Goal: Entertainment & Leisure: Consume media (video, audio)

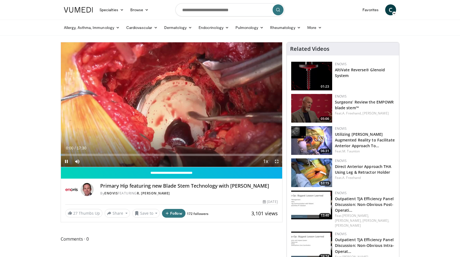
click at [279, 159] on span "Video Player" at bounding box center [276, 161] width 11 height 11
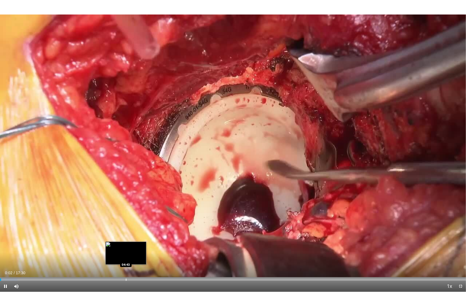
click at [126, 257] on div "Loaded : 3.77% 00:02 04:43" at bounding box center [233, 277] width 466 height 5
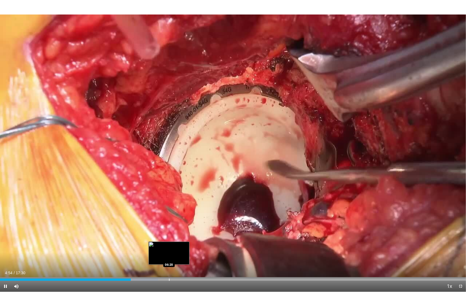
click at [169, 257] on div "Loaded : 33.99% 04:54 06:20" at bounding box center [233, 277] width 466 height 5
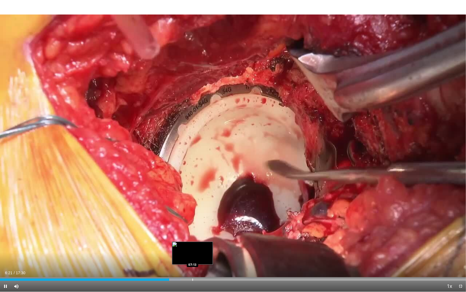
click at [192, 257] on div "Loaded : 38.72% 06:21 07:13" at bounding box center [233, 279] width 466 height 2
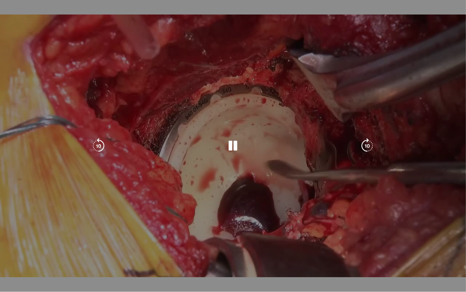
click at [216, 257] on div "Loaded : 46.70% 07:13 08:09" at bounding box center [233, 290] width 466 height 2
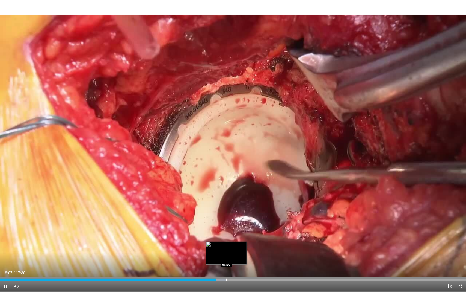
click at [227, 257] on div "Loaded : 48.61% 08:07 08:30" at bounding box center [233, 277] width 466 height 5
click at [240, 257] on div "Progress Bar" at bounding box center [240, 279] width 1 height 2
click at [250, 257] on div "Progress Bar" at bounding box center [250, 279] width 1 height 2
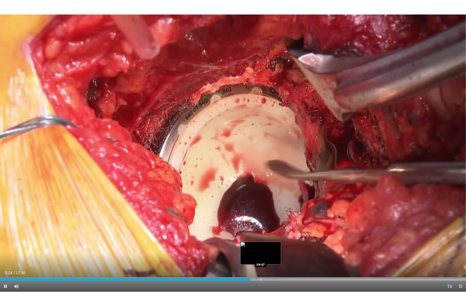
click at [261, 257] on div "Progress Bar" at bounding box center [261, 279] width 1 height 2
click at [265, 257] on div "Progress Bar" at bounding box center [265, 279] width 1 height 2
click at [278, 257] on div "Progress Bar" at bounding box center [278, 279] width 1 height 2
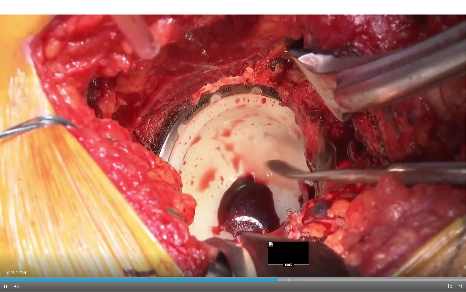
click at [289, 257] on div "Progress Bar" at bounding box center [289, 279] width 1 height 2
click at [314, 257] on div "Progress Bar" at bounding box center [314, 279] width 1 height 2
click at [328, 257] on div "Current Time 11:48 / Duration 17:30 Pause Skip Backward Skip Forward Mute Loade…" at bounding box center [233, 285] width 466 height 11
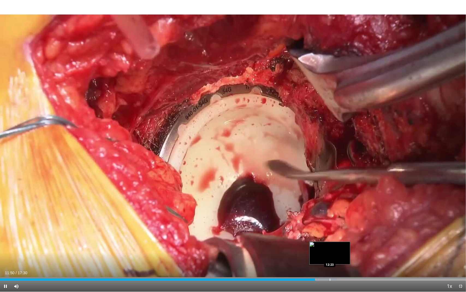
click at [331, 257] on div "Loaded : 72.43% 11:50 12:23" at bounding box center [233, 277] width 466 height 5
click at [348, 257] on div "Progress Bar" at bounding box center [348, 279] width 1 height 2
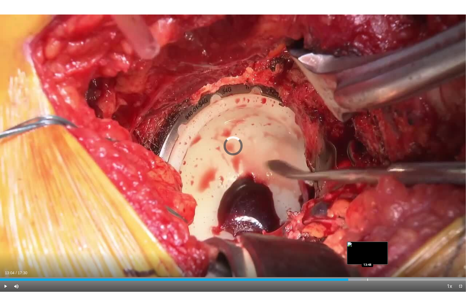
click at [368, 257] on div "Progress Bar" at bounding box center [368, 279] width 1 height 2
click at [378, 257] on div "Progress Bar" at bounding box center [378, 279] width 1 height 2
click at [380, 257] on div "Progress Bar" at bounding box center [380, 279] width 1 height 2
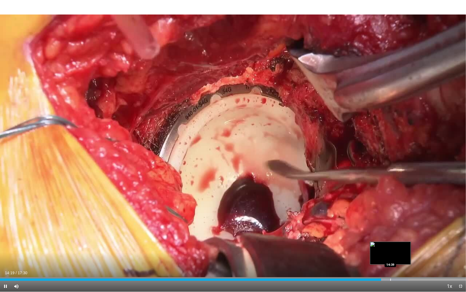
click at [391, 257] on div "Loaded : 87.68% 14:19 14:39" at bounding box center [233, 277] width 466 height 5
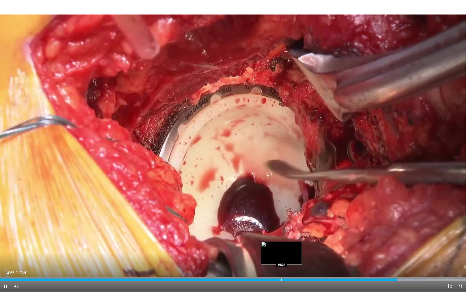
click at [282, 257] on div "Progress Bar" at bounding box center [282, 279] width 1 height 2
click at [267, 257] on div "Current Time 10:37 / Duration 17:30 Pause Skip Backward Skip Forward Mute Loade…" at bounding box center [233, 285] width 466 height 11
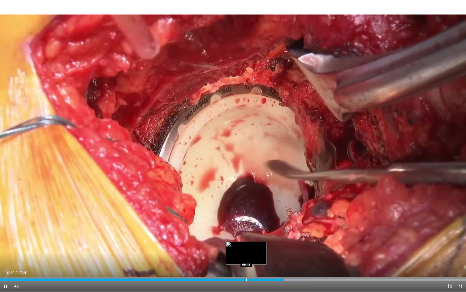
click at [246, 257] on div "Progress Bar" at bounding box center [246, 279] width 1 height 2
click at [239, 257] on div "Loaded : 59.09% 08:57 08:57" at bounding box center [233, 279] width 466 height 2
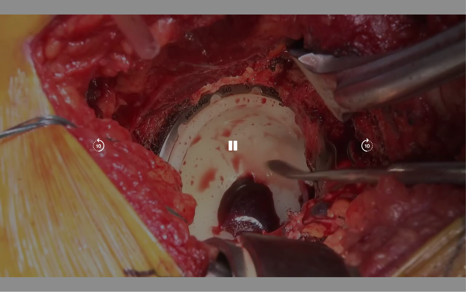
click at [225, 257] on div "10 seconds Tap to unmute" at bounding box center [233, 145] width 466 height 291
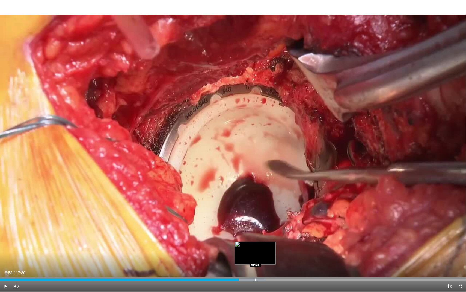
click at [255, 257] on div "Progress Bar" at bounding box center [255, 279] width 1 height 2
click at [260, 257] on div "Progress Bar" at bounding box center [260, 279] width 1 height 2
click at [269, 257] on div "Progress Bar" at bounding box center [269, 279] width 1 height 2
click at [261, 257] on div "Progress Bar" at bounding box center [261, 279] width 1 height 2
click at [268, 257] on div "Progress Bar" at bounding box center [268, 279] width 1 height 2
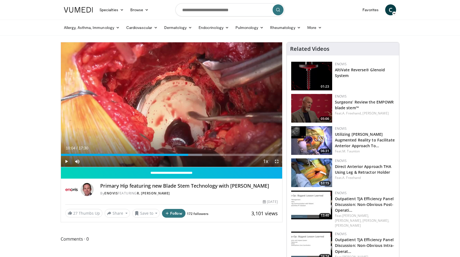
click at [279, 162] on span "Video Player" at bounding box center [276, 161] width 11 height 11
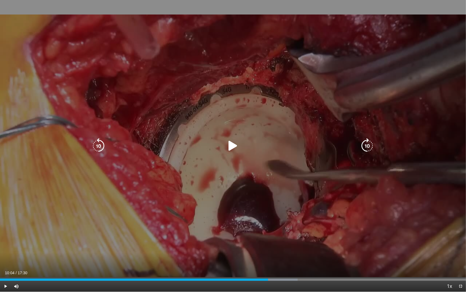
drag, startPoint x: 364, startPoint y: 98, endPoint x: 330, endPoint y: 95, distance: 34.0
click at [330, 95] on div "10 seconds Tap to unmute" at bounding box center [233, 145] width 466 height 291
click at [329, 97] on div "10 seconds Tap to unmute" at bounding box center [233, 145] width 466 height 291
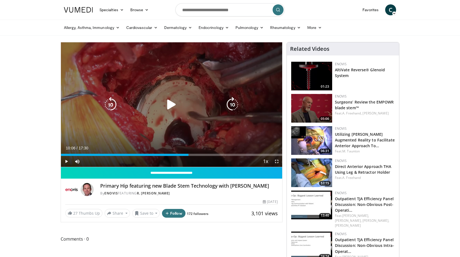
click at [192, 84] on div "10 seconds Tap to unmute" at bounding box center [171, 104] width 221 height 125
click at [205, 156] on div "Current Time 10:06 / Duration 17:30 Pause Skip Backward Skip Forward Mute Loade…" at bounding box center [171, 161] width 221 height 11
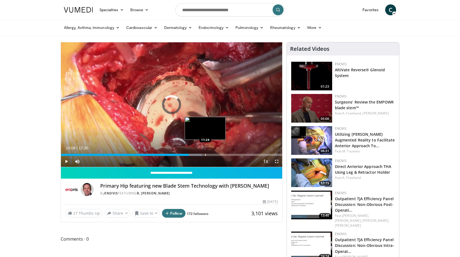
click at [205, 155] on div "Progress Bar" at bounding box center [205, 155] width 1 height 2
click at [226, 153] on div "Loaded : 63.85% 11:24 13:01" at bounding box center [171, 153] width 221 height 5
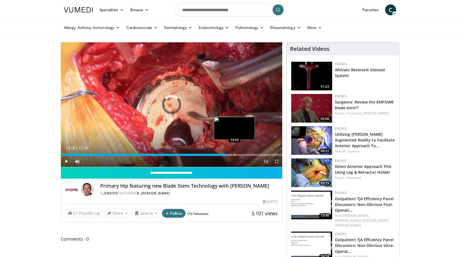
click at [234, 154] on div "Progress Bar" at bounding box center [234, 155] width 1 height 2
click at [232, 154] on div "Loaded : 80.06% 13:43 13:34" at bounding box center [171, 155] width 221 height 2
click at [224, 153] on div "Loaded : 80.06% 13:32 12:56" at bounding box center [171, 153] width 221 height 5
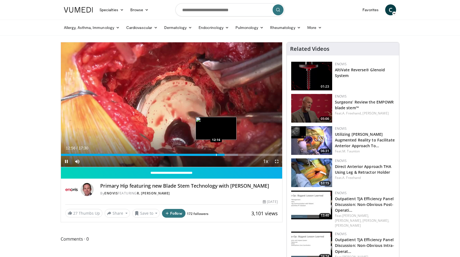
click at [216, 152] on div "Loaded : 80.06% 12:57 12:16" at bounding box center [171, 153] width 221 height 5
click at [205, 152] on div "Loaded : 71.48% 12:15 11:25" at bounding box center [171, 153] width 221 height 5
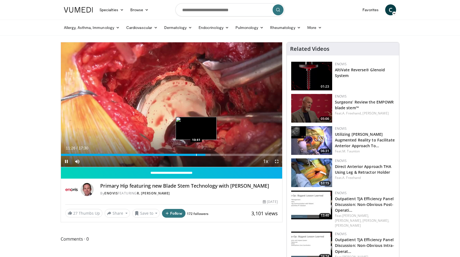
click at [196, 154] on div "Progress Bar" at bounding box center [196, 155] width 1 height 2
click at [187, 155] on div "10:42" at bounding box center [128, 155] width 135 height 2
click at [179, 154] on div "09:58" at bounding box center [124, 155] width 126 height 2
click at [193, 153] on div "Loaded : 53.37% 09:18 10:26" at bounding box center [171, 153] width 221 height 5
click at [202, 153] on div "Loaded : 63.27% 10:26 11:10" at bounding box center [171, 153] width 221 height 5
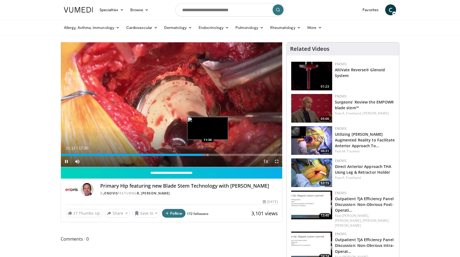
click at [208, 155] on div "Progress Bar" at bounding box center [208, 155] width 1 height 2
click at [220, 157] on div "Current Time 11:40 / Duration 17:30 Pause Skip Backward Skip Forward Mute Loade…" at bounding box center [171, 161] width 221 height 11
click at [216, 154] on div "Progress Bar" at bounding box center [216, 155] width 1 height 2
click at [222, 154] on div "Progress Bar" at bounding box center [222, 155] width 1 height 2
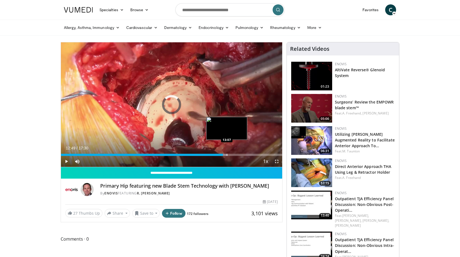
click at [227, 154] on div "Progress Bar" at bounding box center [227, 155] width 1 height 2
click at [228, 154] on div "Progress Bar" at bounding box center [228, 155] width 1 height 2
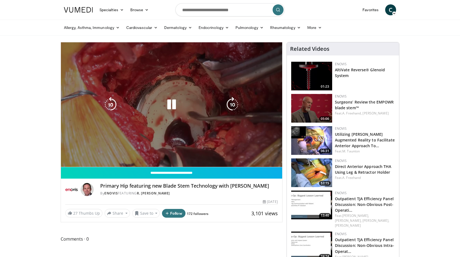
click at [233, 154] on video-js "**********" at bounding box center [171, 104] width 221 height 125
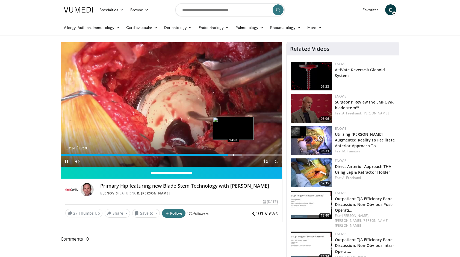
click at [233, 155] on div "Progress Bar" at bounding box center [233, 155] width 1 height 2
click at [236, 155] on div "Progress Bar" at bounding box center [236, 155] width 1 height 2
click at [238, 156] on div "Current Time 13:51 / Duration 17:30 Pause Skip Backward Skip Forward Mute Loade…" at bounding box center [171, 161] width 221 height 11
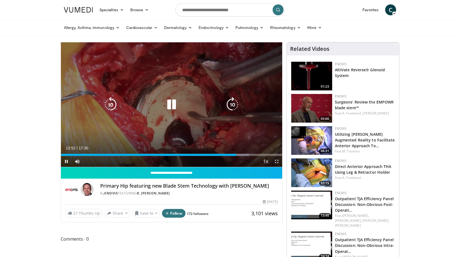
click at [241, 156] on div "Progress Bar" at bounding box center [239, 155] width 19 height 2
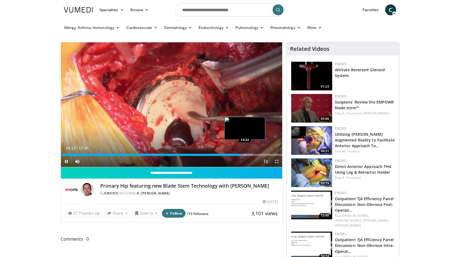
click at [245, 154] on div "Progress Bar" at bounding box center [245, 155] width 1 height 2
click at [249, 154] on div "Progress Bar" at bounding box center [249, 155] width 1 height 2
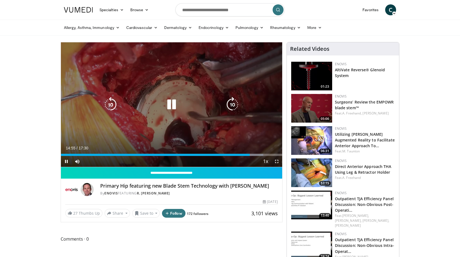
click at [173, 103] on icon "Video Player" at bounding box center [171, 104] width 15 height 15
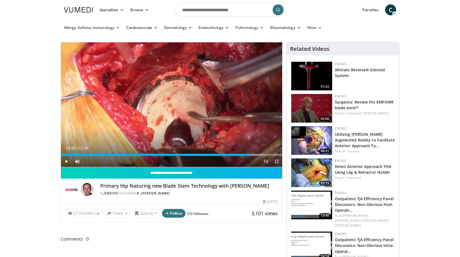
click at [277, 162] on span "Video Player" at bounding box center [276, 161] width 11 height 11
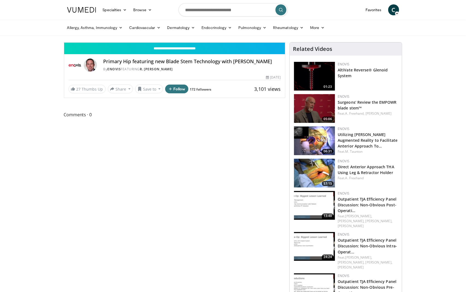
click at [459, 31] on div "Progress Bar" at bounding box center [459, 30] width 1 height 2
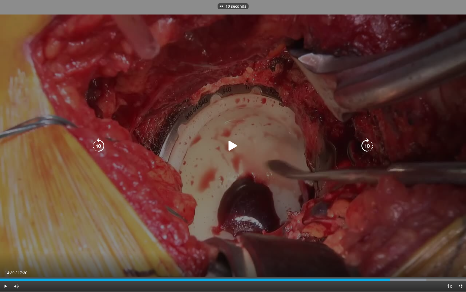
click at [260, 183] on div "10 seconds Tap to unmute" at bounding box center [233, 145] width 466 height 291
click at [272, 139] on div "10 seconds Tap to unmute" at bounding box center [233, 145] width 466 height 291
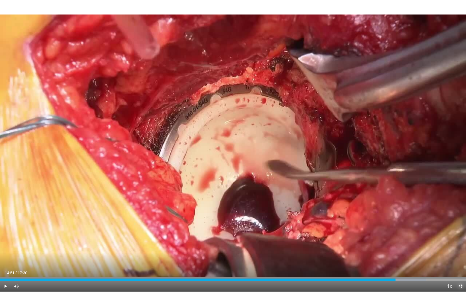
click at [460, 257] on span "Video Player" at bounding box center [460, 285] width 11 height 11
